Goal: Use online tool/utility: Utilize a website feature to perform a specific function

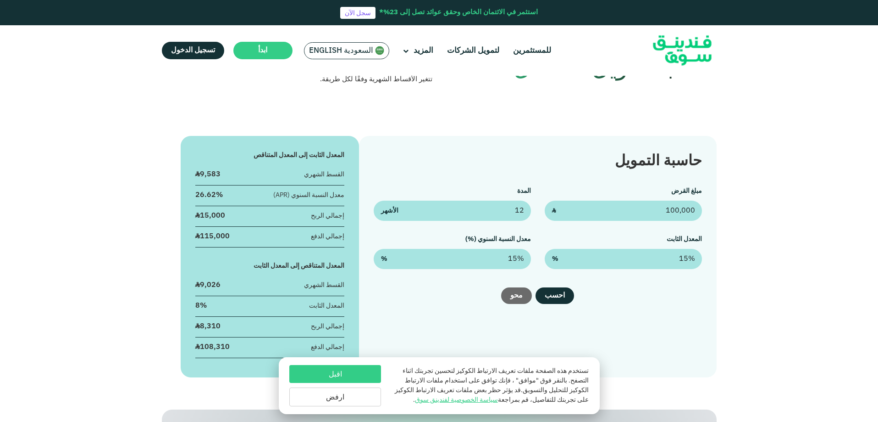
scroll to position [92, 0]
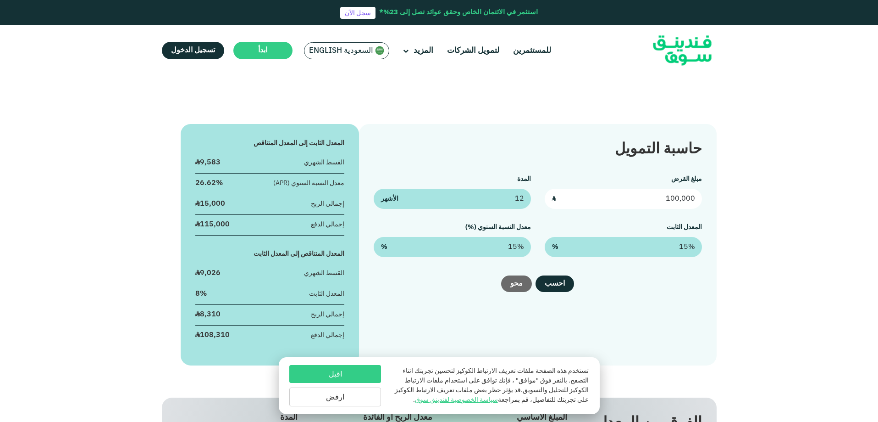
click at [651, 191] on input "100,000" at bounding box center [623, 199] width 157 height 20
type input "180,000"
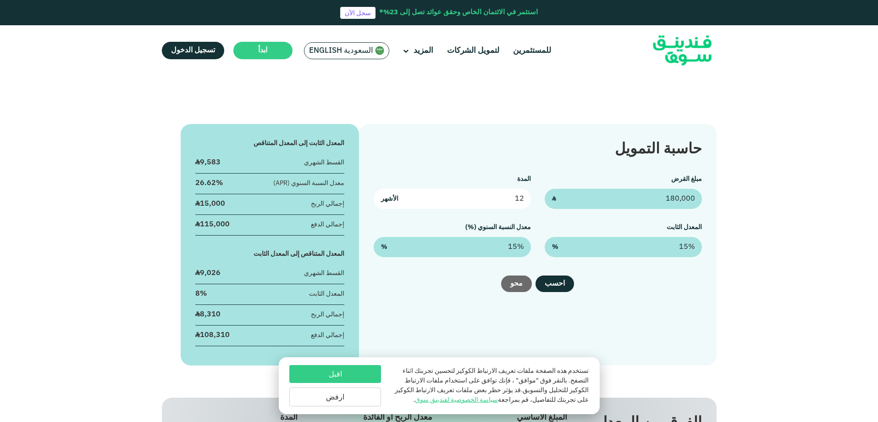
click at [515, 204] on input "12" at bounding box center [452, 199] width 157 height 20
type input "60"
click at [576, 216] on div "مبلغ القرض 180,000 ʢ المدة 60 الأشهر المعدل الثابت 15% % معدل النسبة السنوي (%)…" at bounding box center [538, 215] width 328 height 83
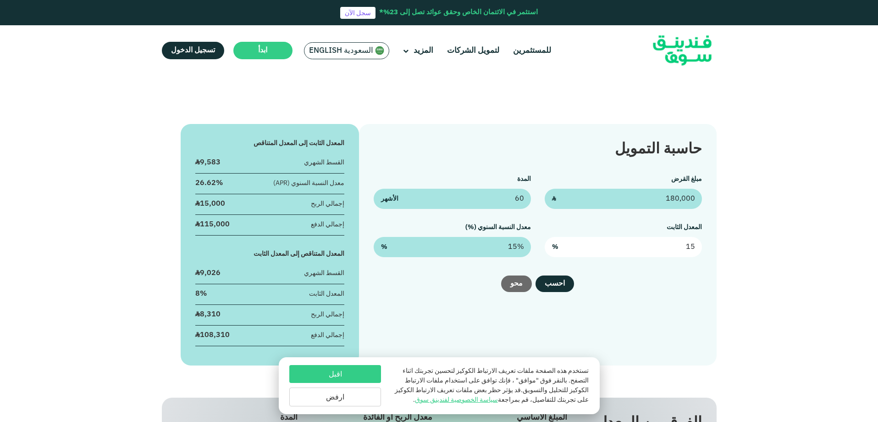
click at [639, 243] on input "15" at bounding box center [623, 247] width 157 height 20
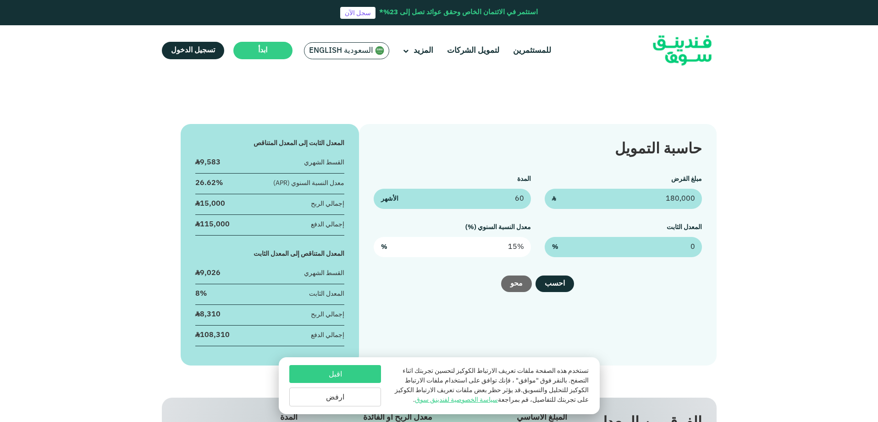
type input "0%"
click at [486, 248] on input "15" at bounding box center [452, 247] width 157 height 20
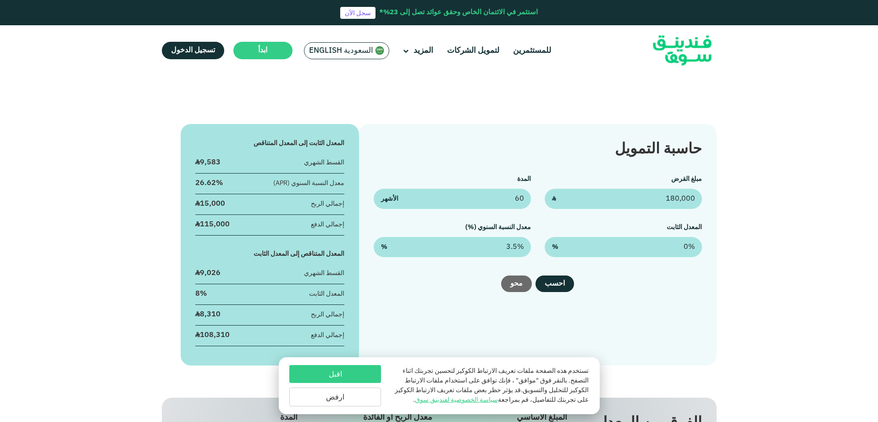
click at [458, 288] on div "احسب [GEOGRAPHIC_DATA]" at bounding box center [538, 283] width 328 height 17
click at [566, 286] on button "احسب" at bounding box center [555, 283] width 39 height 17
click at [340, 365] on button "اقبل" at bounding box center [335, 374] width 92 height 18
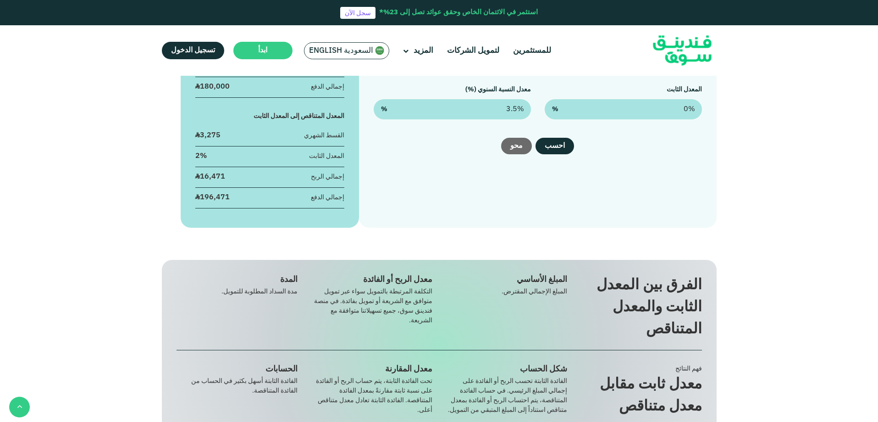
scroll to position [46, 0]
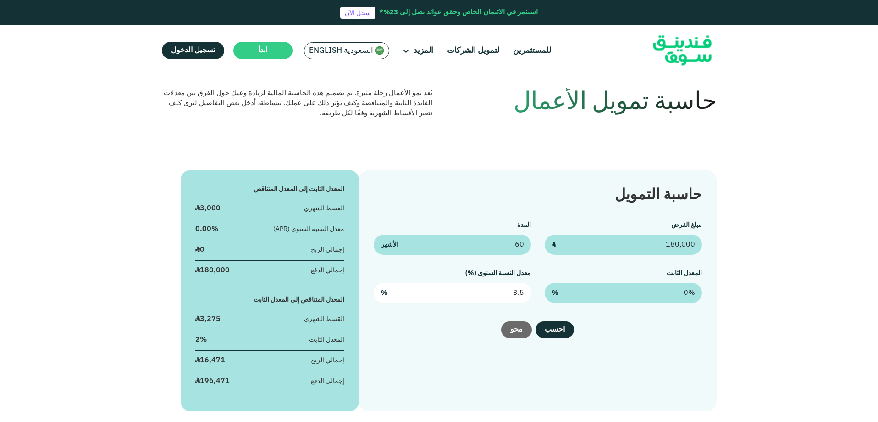
drag, startPoint x: 497, startPoint y: 295, endPoint x: 532, endPoint y: 295, distance: 34.9
click at [532, 295] on div "مبلغ القرض 180,000 ʢ المدة 60 الأشهر المعدل الثابت 0% % معدل النسبة السنوي (%) …" at bounding box center [538, 261] width 328 height 83
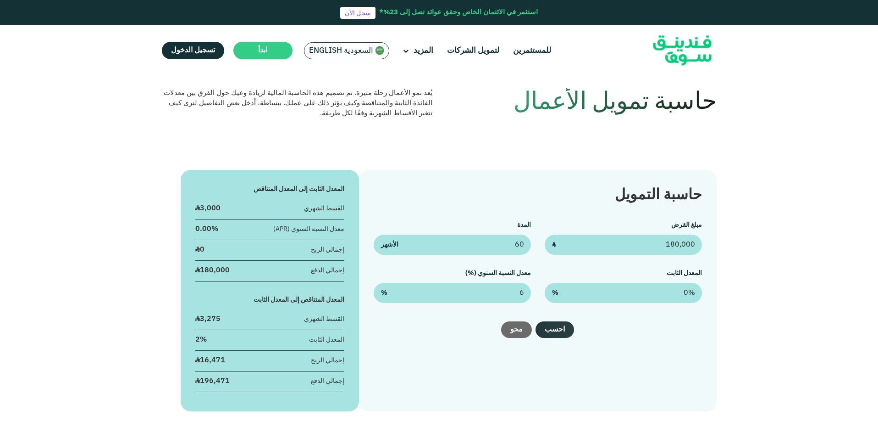
type input "6%"
click at [554, 335] on button "احسب" at bounding box center [555, 329] width 39 height 17
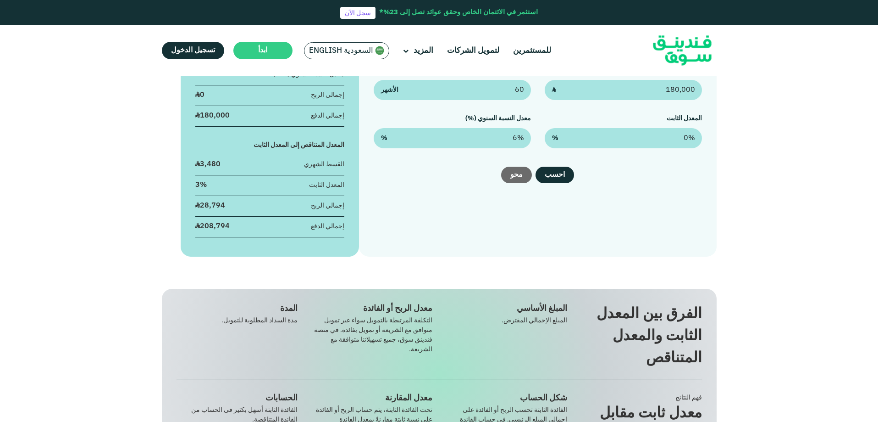
scroll to position [229, 0]
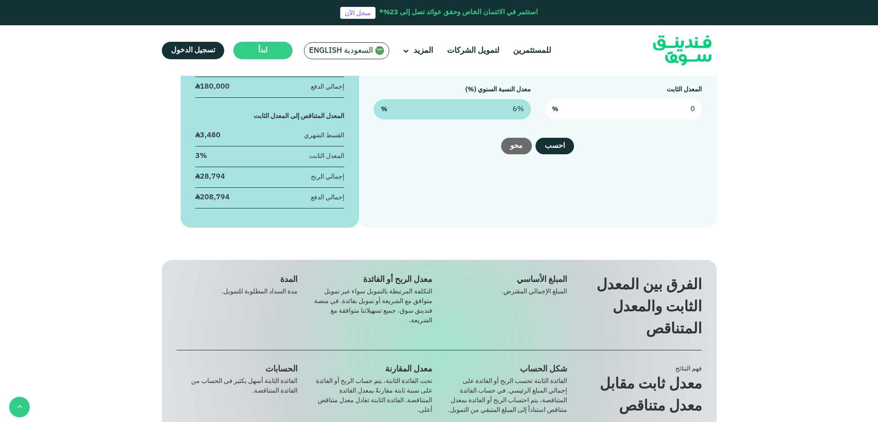
click at [653, 105] on input "0" at bounding box center [623, 109] width 157 height 20
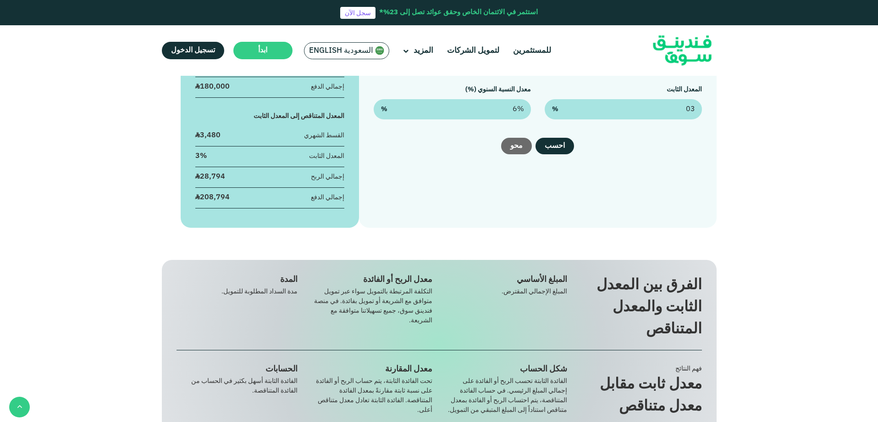
type input "03%"
click at [686, 161] on div "حاسبة التمويل مبلغ القرض 180,000 ʢ المدة 60 الأشهر المعدل الثابت 03% % معدل الن…" at bounding box center [537, 106] width 357 height 241
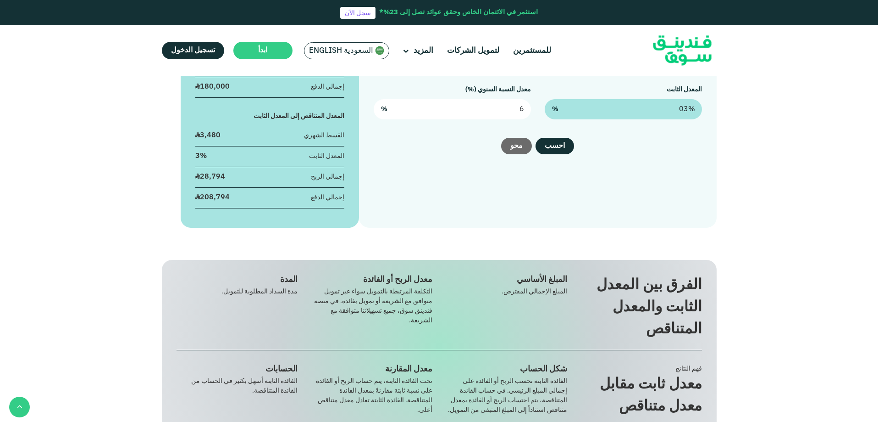
click at [492, 113] on input "6" at bounding box center [452, 109] width 157 height 20
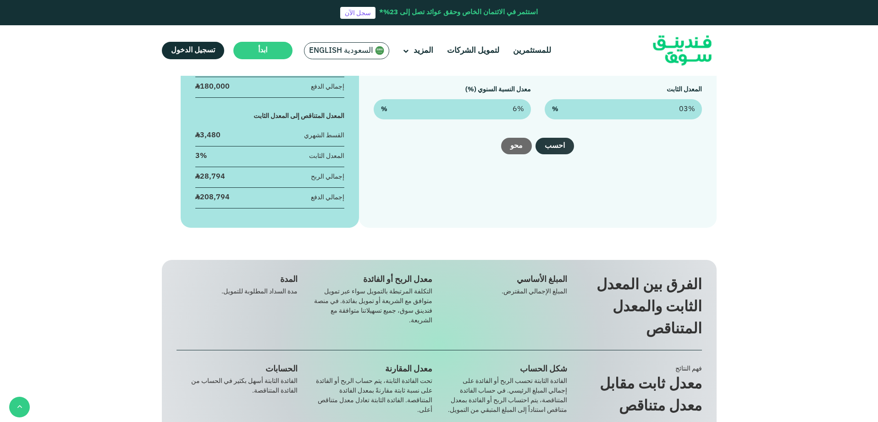
click at [551, 141] on button "احسب" at bounding box center [555, 146] width 39 height 17
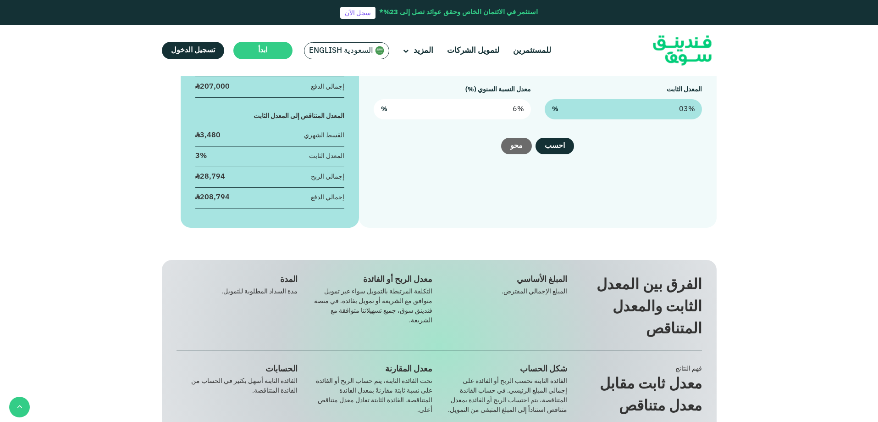
type input "6"
click at [477, 111] on input "6" at bounding box center [452, 109] width 157 height 20
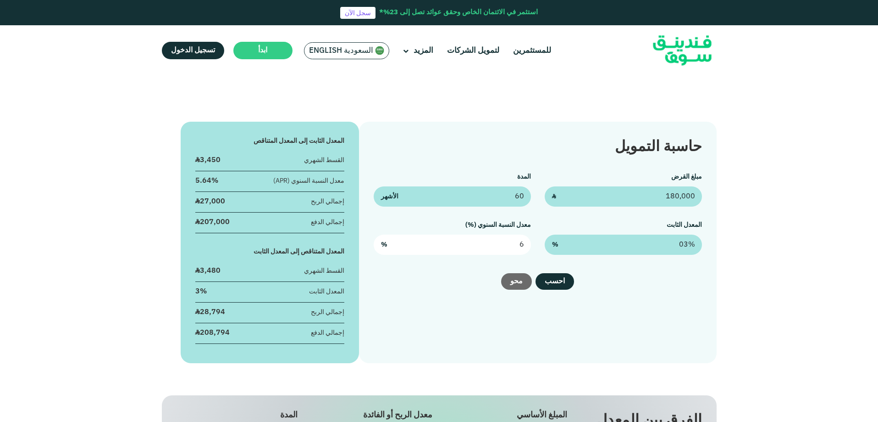
scroll to position [92, 0]
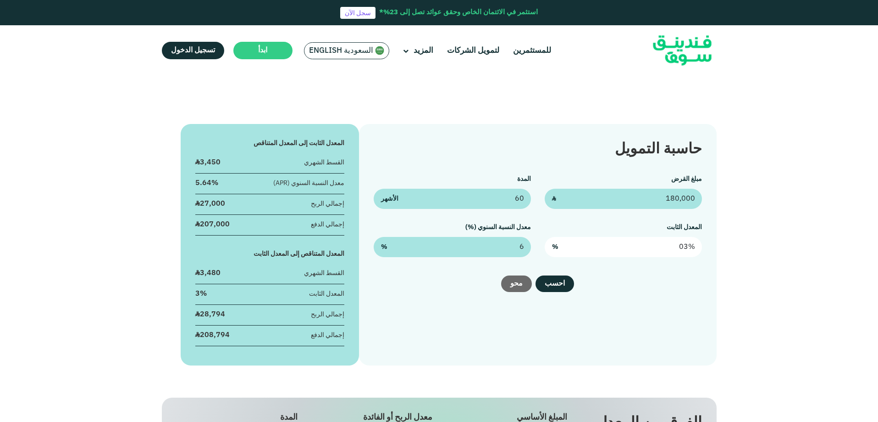
type input "03"
type input "6%"
drag, startPoint x: 637, startPoint y: 246, endPoint x: 717, endPoint y: 253, distance: 79.6
click at [717, 253] on div "حاسبة التمويل مبلغ القرض 180,000 ʢ المدة 60 الأشهر المعدل الثابت 03 % معدل النس…" at bounding box center [537, 244] width 357 height 241
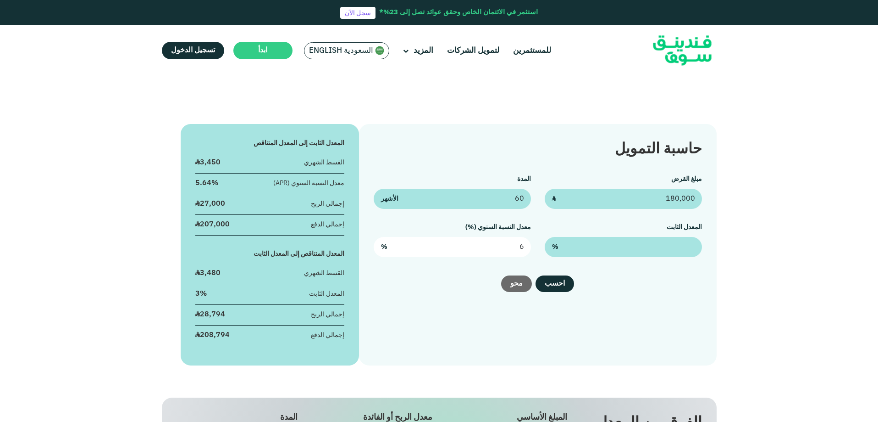
click at [466, 248] on input "6" at bounding box center [452, 247] width 157 height 20
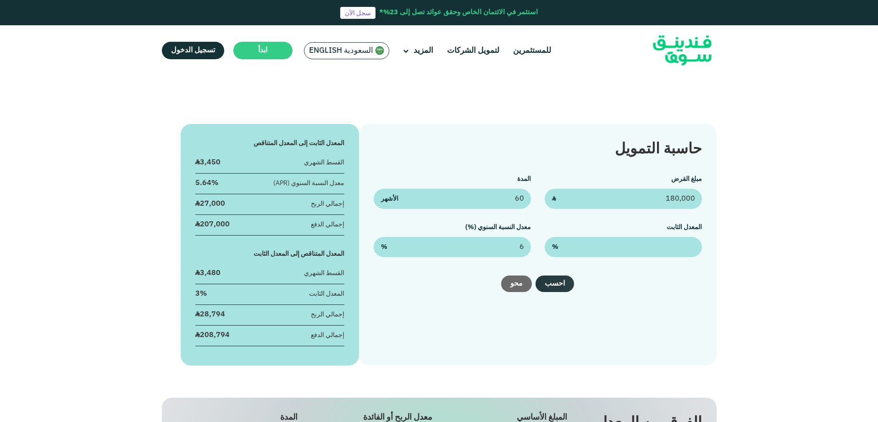
type input "6%"
click at [562, 285] on button "احسب" at bounding box center [555, 283] width 39 height 17
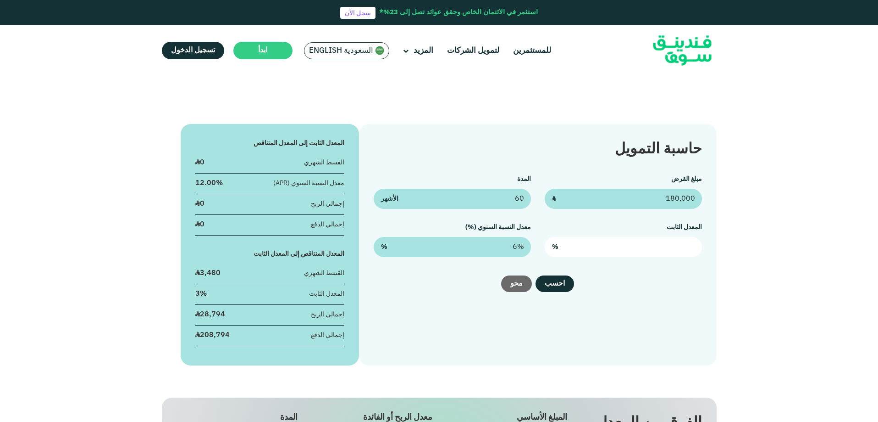
click at [595, 244] on input "text" at bounding box center [623, 247] width 157 height 20
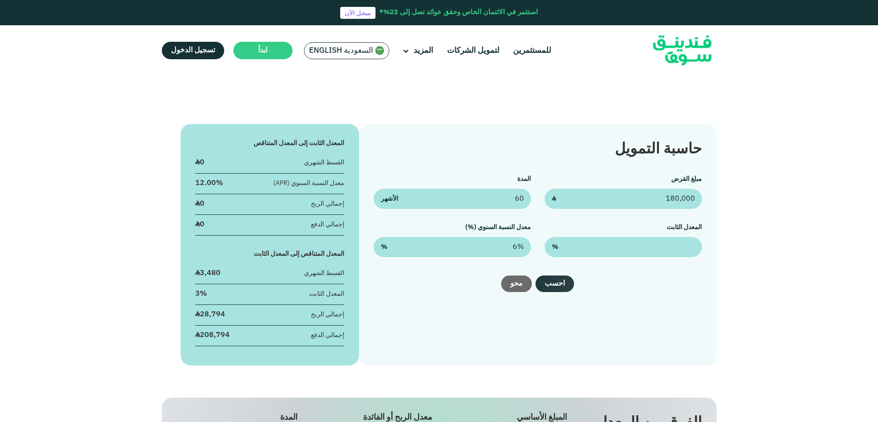
click at [561, 285] on button "احسب" at bounding box center [555, 283] width 39 height 17
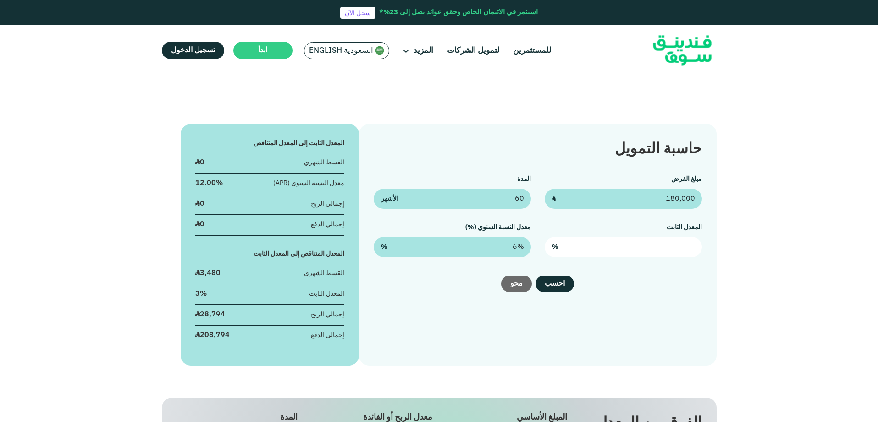
click at [579, 250] on input "text" at bounding box center [623, 247] width 157 height 20
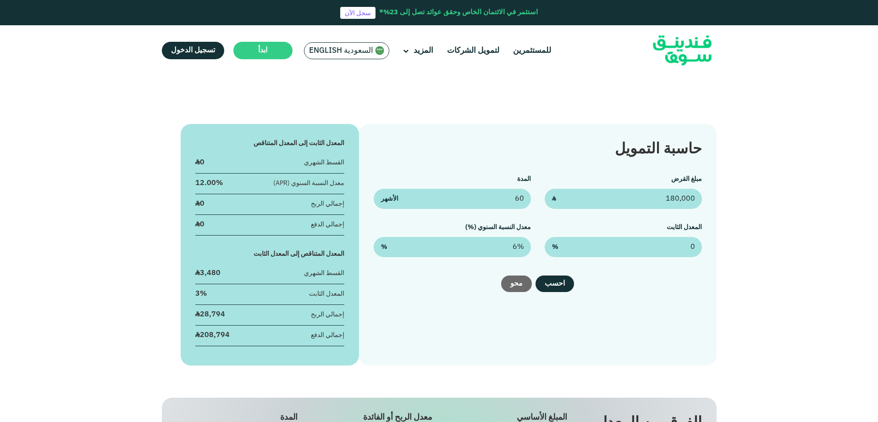
type input "0%"
drag, startPoint x: 566, startPoint y: 274, endPoint x: 565, endPoint y: 288, distance: 13.8
click at [566, 281] on div "حاسبة التمويل مبلغ القرض 180,000 ʢ المدة 60 الأشهر المعدل الثابت 0% % معدل النس…" at bounding box center [537, 244] width 357 height 241
click at [565, 288] on button "احسب" at bounding box center [555, 283] width 39 height 17
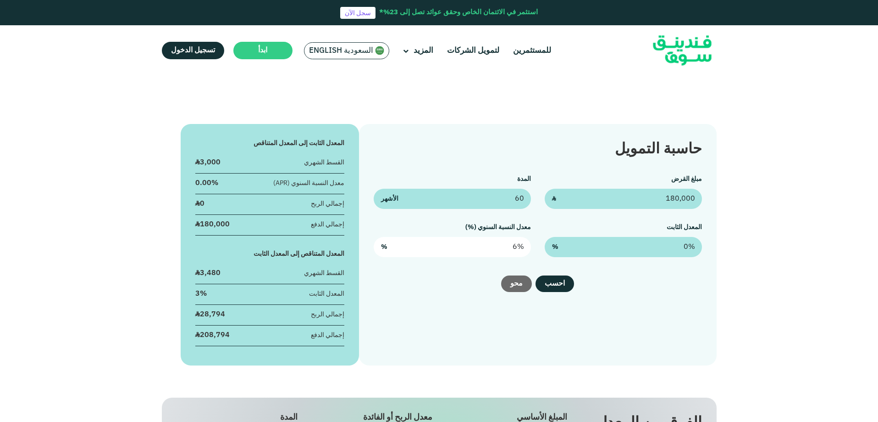
type input "6"
drag, startPoint x: 490, startPoint y: 239, endPoint x: 532, endPoint y: 243, distance: 41.9
click at [532, 243] on div "مبلغ القرض 180,000 ʢ المدة 60 الأشهر المعدل الثابت 0% % معدل النسبة السنوي (%) …" at bounding box center [538, 215] width 328 height 83
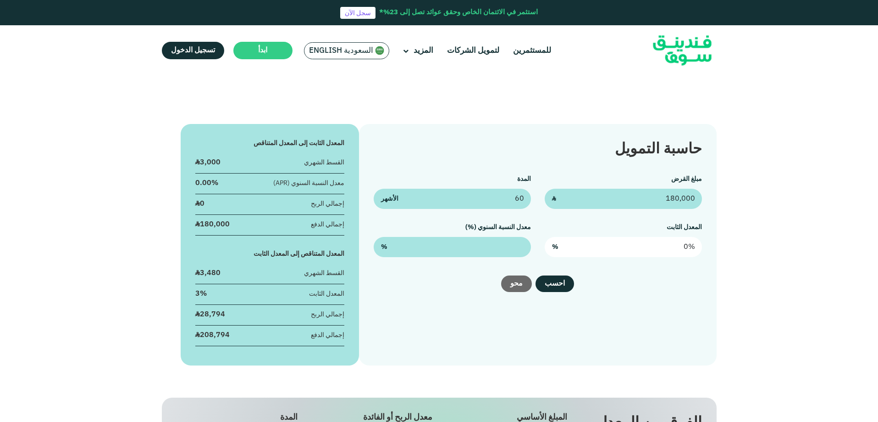
type input "0"
click at [616, 244] on input "0" at bounding box center [623, 247] width 157 height 20
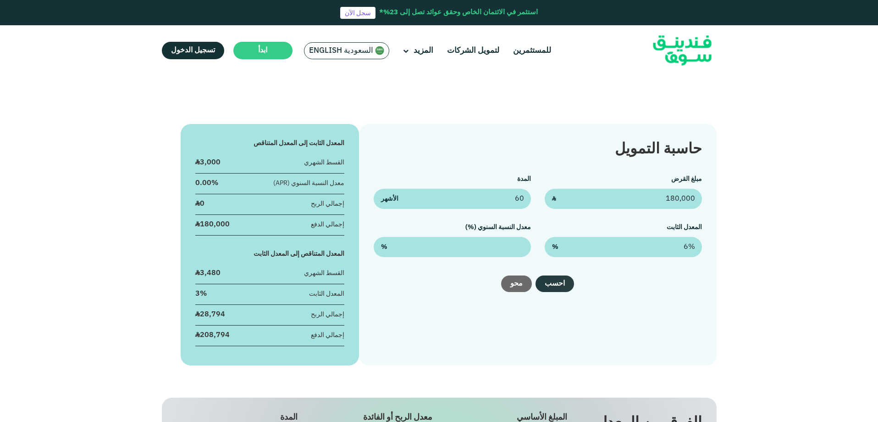
click at [566, 284] on button "احسب" at bounding box center [555, 283] width 39 height 17
drag, startPoint x: 273, startPoint y: 182, endPoint x: 345, endPoint y: 183, distance: 72.0
click at [345, 183] on div "المعدل الثابت إلى المعدل المتناقص القسط الشهري ʢ 3,900 معدل النسبة السنوي (APR)…" at bounding box center [270, 244] width 179 height 241
copy div "معدل النسبة السنوي (APR)"
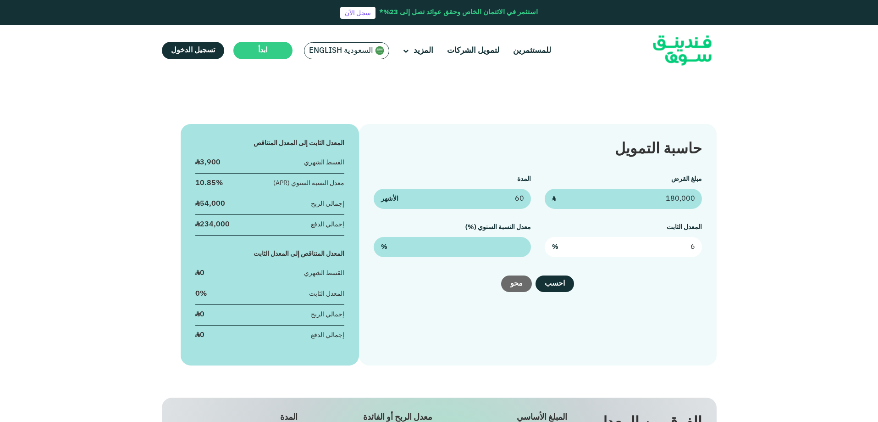
click at [672, 245] on input "6" at bounding box center [623, 247] width 157 height 20
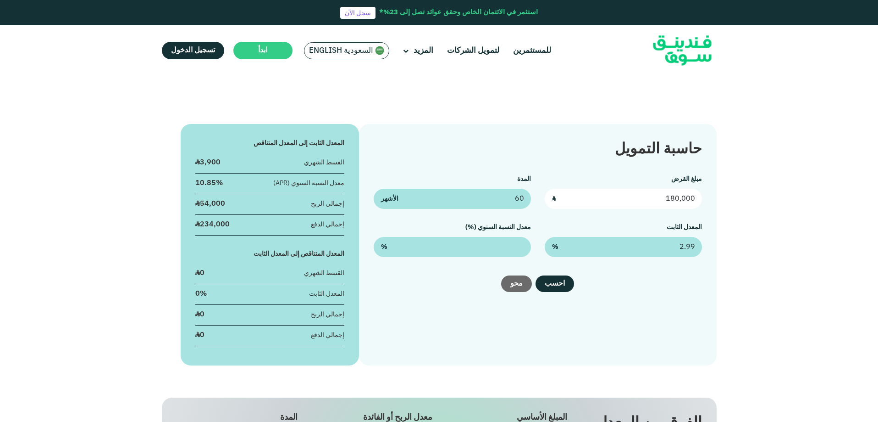
type input "2.99%"
click at [661, 202] on input "180,000" at bounding box center [623, 199] width 157 height 20
click at [660, 201] on input "180,000" at bounding box center [623, 199] width 157 height 20
click at [561, 289] on button "احسب" at bounding box center [555, 283] width 39 height 17
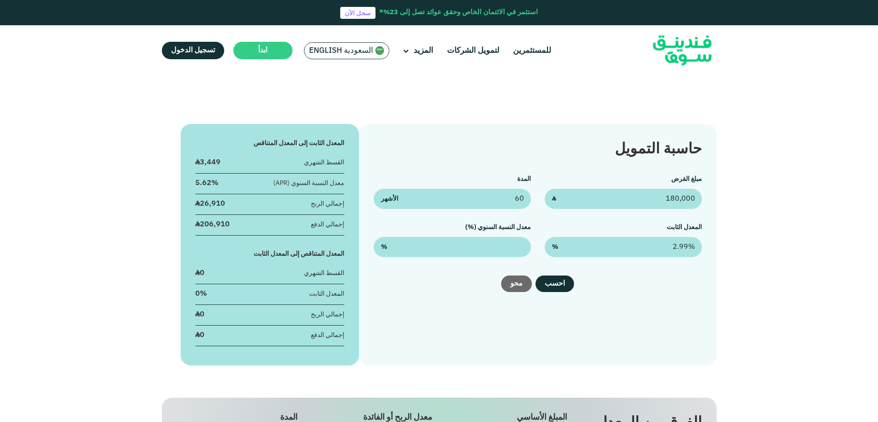
click at [583, 305] on div "حاسبة التمويل مبلغ القرض 180,000 ʢ المدة 60 الأشهر المعدل الثابت 2.99% % معدل ا…" at bounding box center [537, 244] width 357 height 241
drag, startPoint x: 671, startPoint y: 200, endPoint x: 708, endPoint y: 199, distance: 36.7
click at [708, 199] on div "حاسبة التمويل مبلغ القرض 180,000 ʢ المدة 60 الأشهر المعدل الثابت 2.99% % معدل ا…" at bounding box center [537, 244] width 357 height 241
type input "152,000"
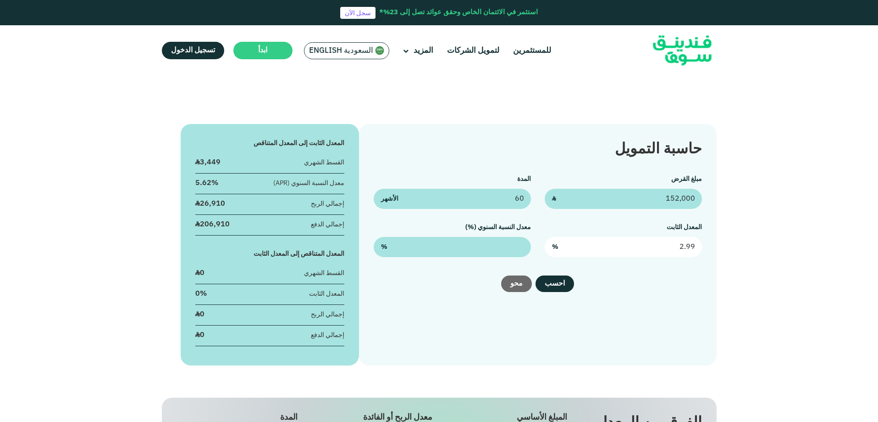
click at [666, 239] on input "2.99" at bounding box center [623, 247] width 157 height 20
click at [667, 243] on input "2.99" at bounding box center [623, 247] width 157 height 20
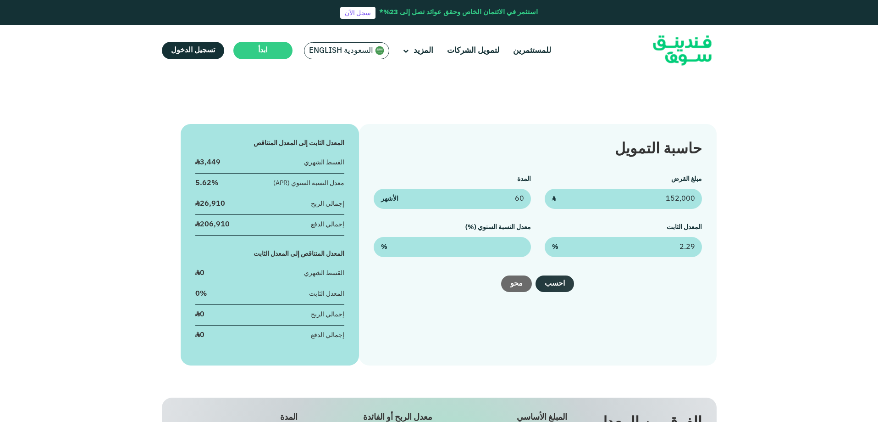
type input "2.29%"
click at [548, 283] on button "احسب" at bounding box center [555, 283] width 39 height 17
click at [628, 200] on input "152,000" at bounding box center [623, 199] width 157 height 20
type input "150,000"
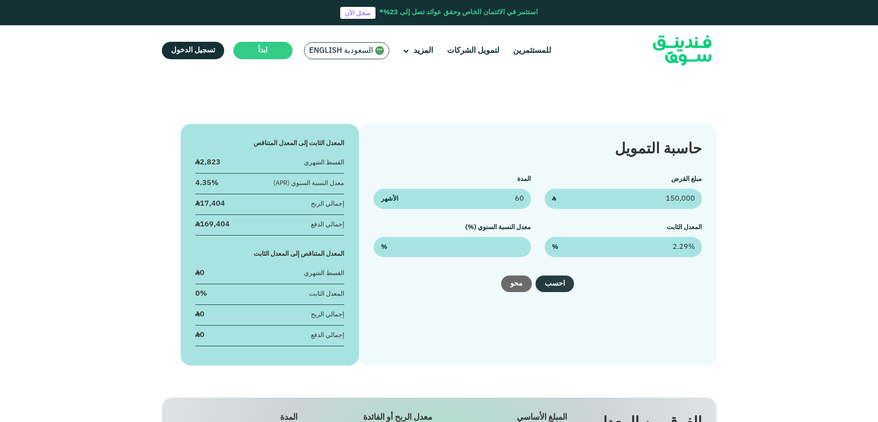
click at [569, 281] on button "احسب" at bounding box center [555, 283] width 39 height 17
click at [637, 206] on input "150,000" at bounding box center [623, 199] width 157 height 20
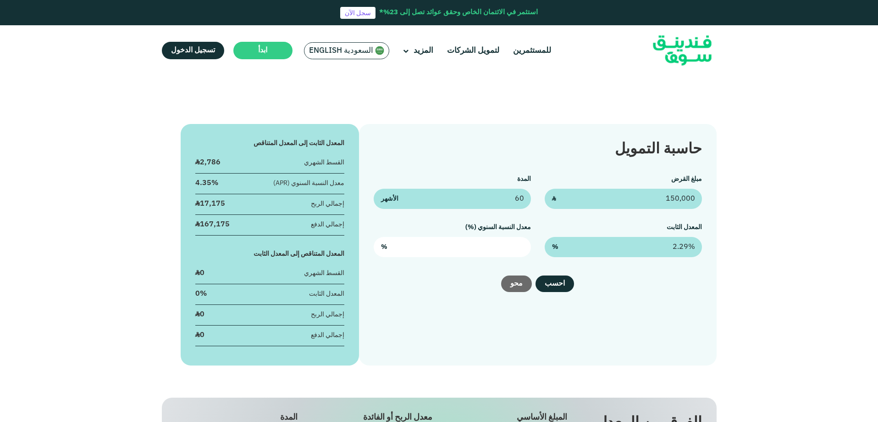
click at [488, 250] on input "text" at bounding box center [452, 247] width 157 height 20
type input "2.29"
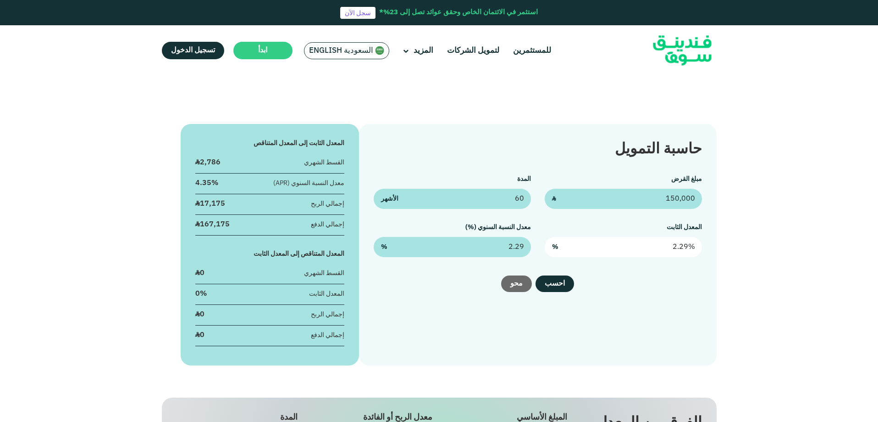
type input "2.29"
type input "2.29%"
click at [653, 253] on input "2.29" at bounding box center [623, 247] width 157 height 20
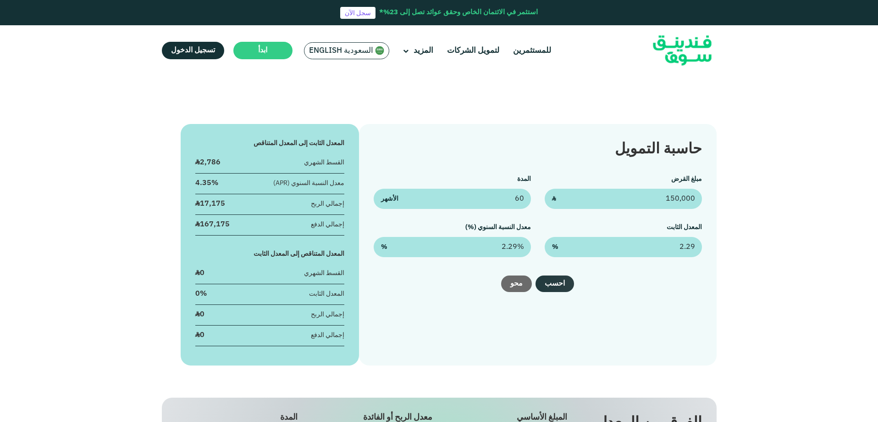
type input "2.29%"
click at [566, 283] on button "احسب" at bounding box center [555, 283] width 39 height 17
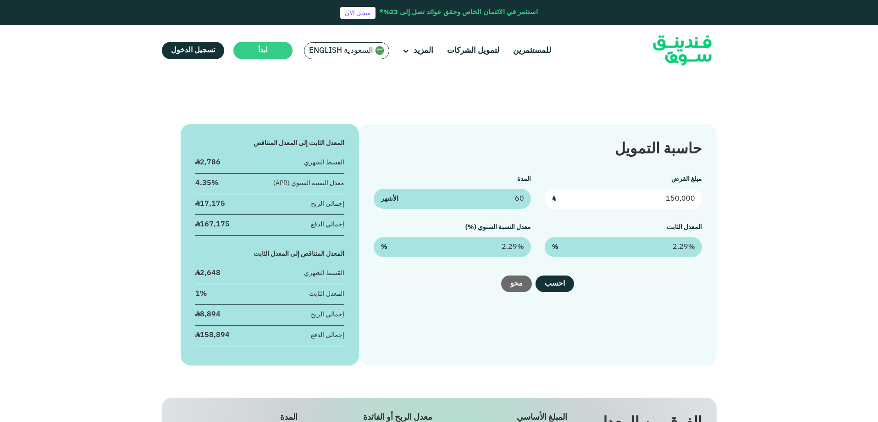
click at [676, 201] on input "150,000" at bounding box center [623, 199] width 157 height 20
type input "137,000"
click at [570, 284] on button "احسب" at bounding box center [555, 283] width 39 height 17
